Goal: Information Seeking & Learning: Find specific page/section

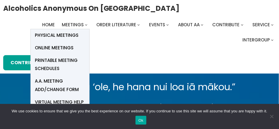
click at [46, 48] on span "Online Meetings" at bounding box center [54, 48] width 39 height 8
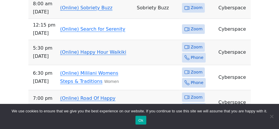
scroll to position [289, 0]
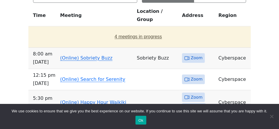
click at [131, 29] on button "4 meetings in progress" at bounding box center [138, 37] width 215 height 16
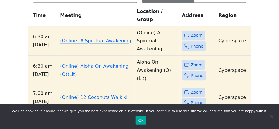
click at [80, 95] on link "(Online) 12 Coconuts Waikiki" at bounding box center [94, 98] width 68 height 6
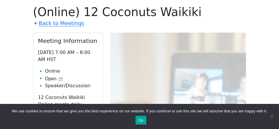
scroll to position [338, 0]
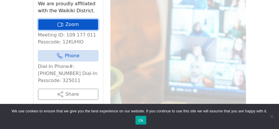
click at [53, 21] on link "Zoom" at bounding box center [68, 24] width 60 height 11
